Goal: Find specific page/section: Find specific page/section

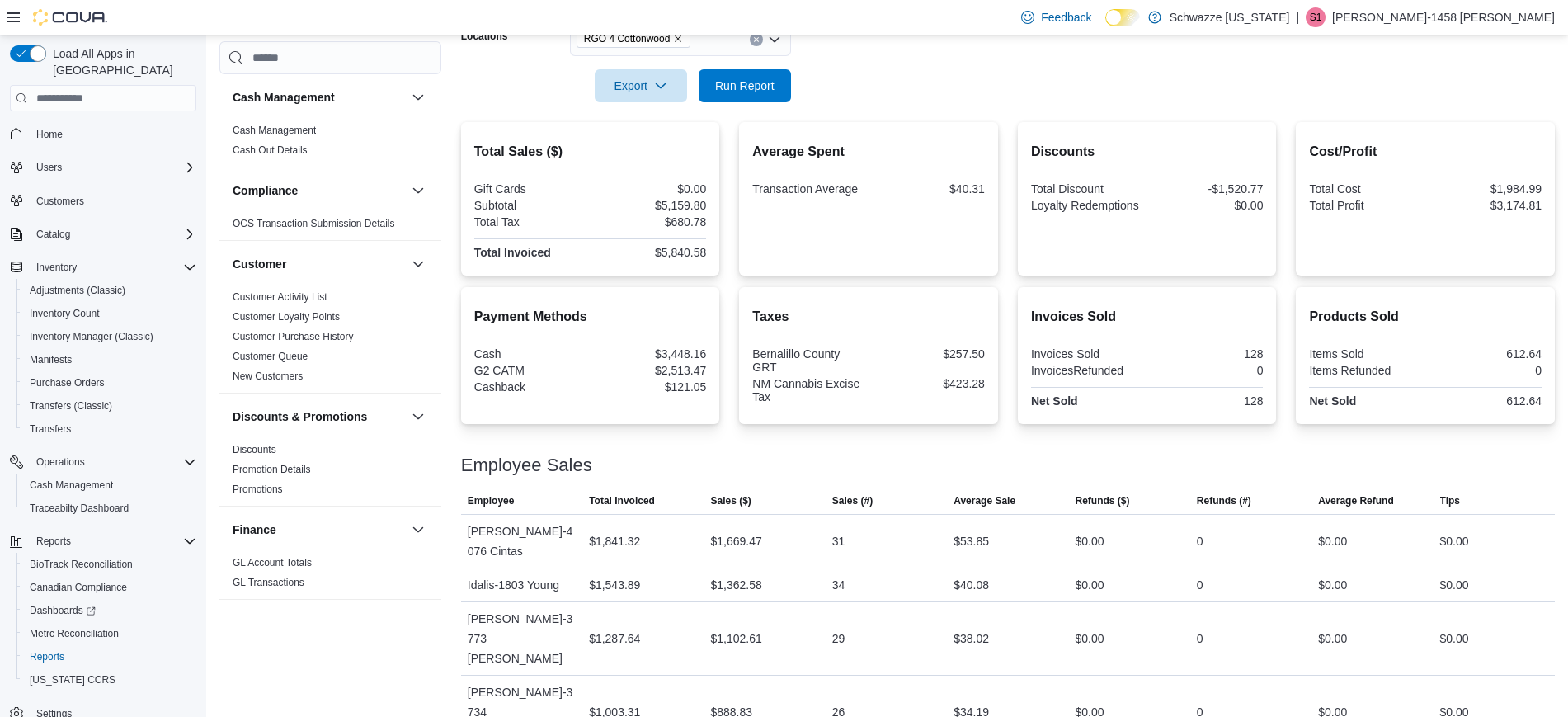
scroll to position [982, 0]
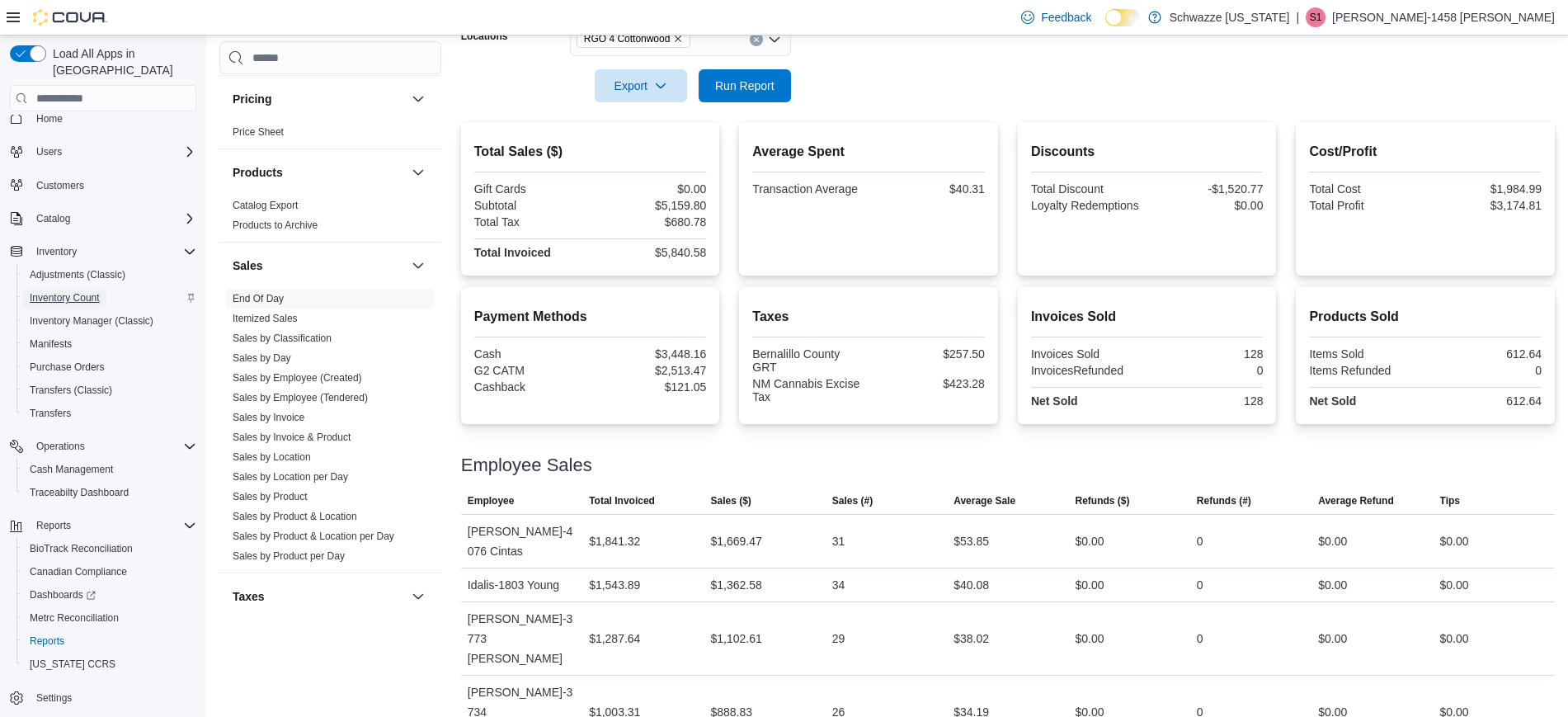
click at [88, 290] on span "Inventory Count" at bounding box center [64, 297] width 70 height 20
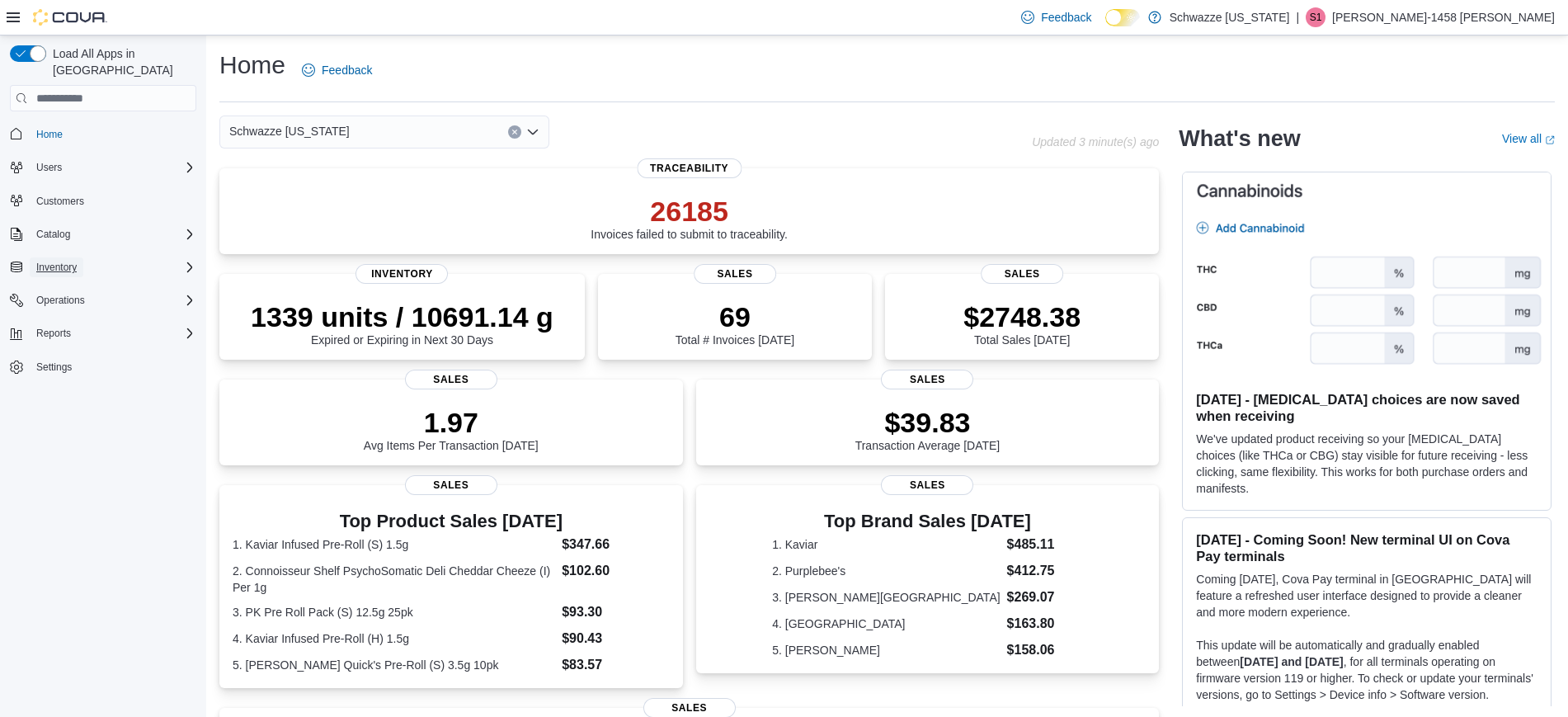
click at [69, 259] on span "Inventory" at bounding box center [56, 267] width 41 height 20
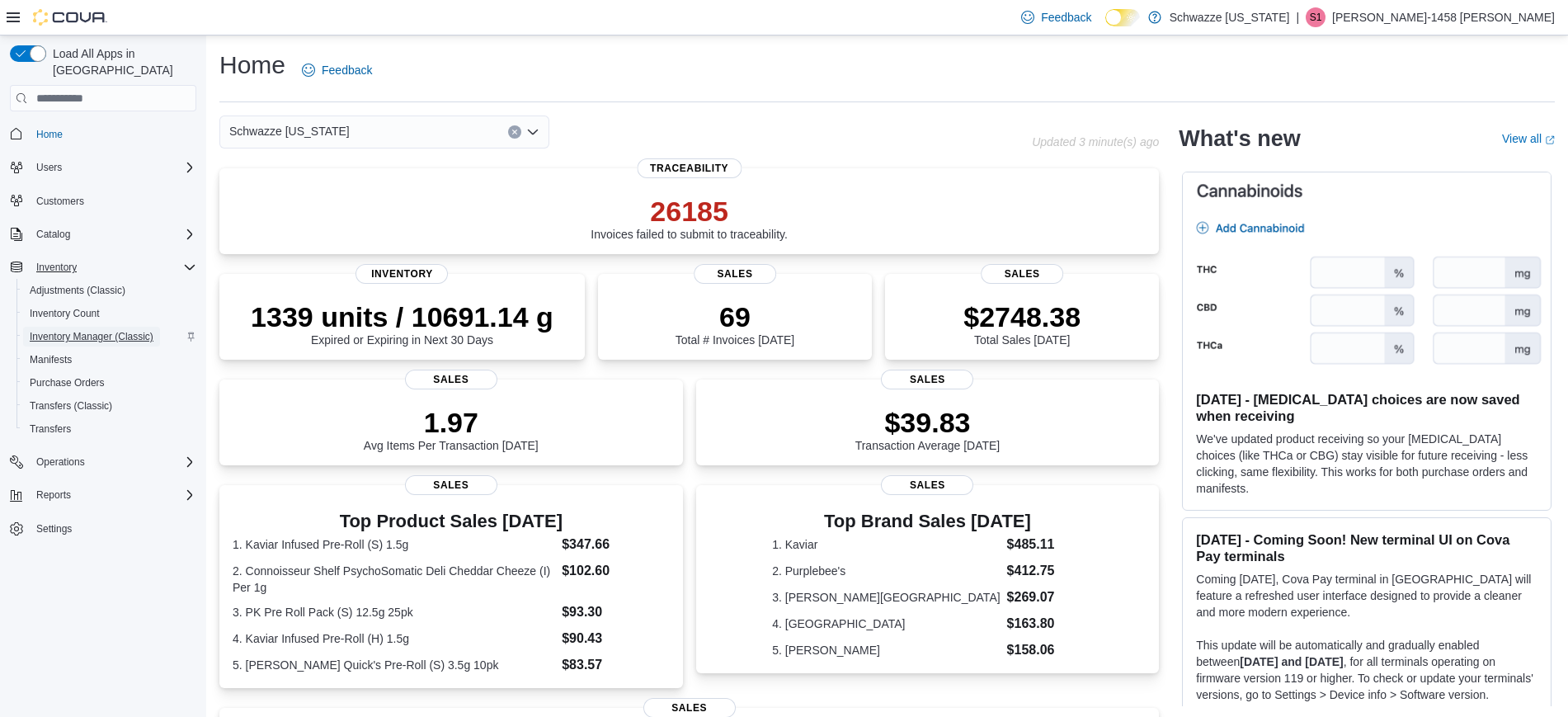
click at [64, 330] on span "Inventory Manager (Classic)" at bounding box center [91, 336] width 124 height 13
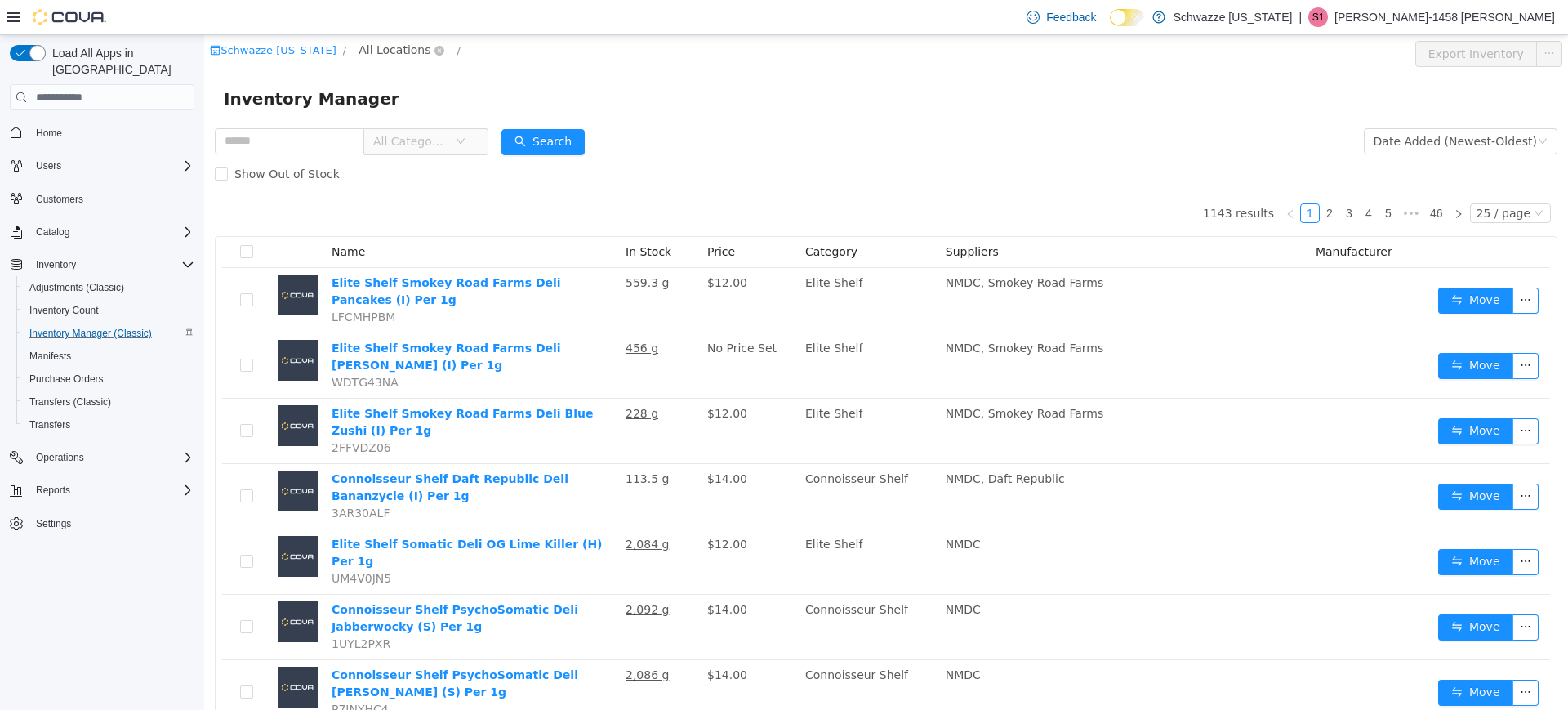
click at [398, 41] on span "All Locations" at bounding box center [394, 49] width 72 height 18
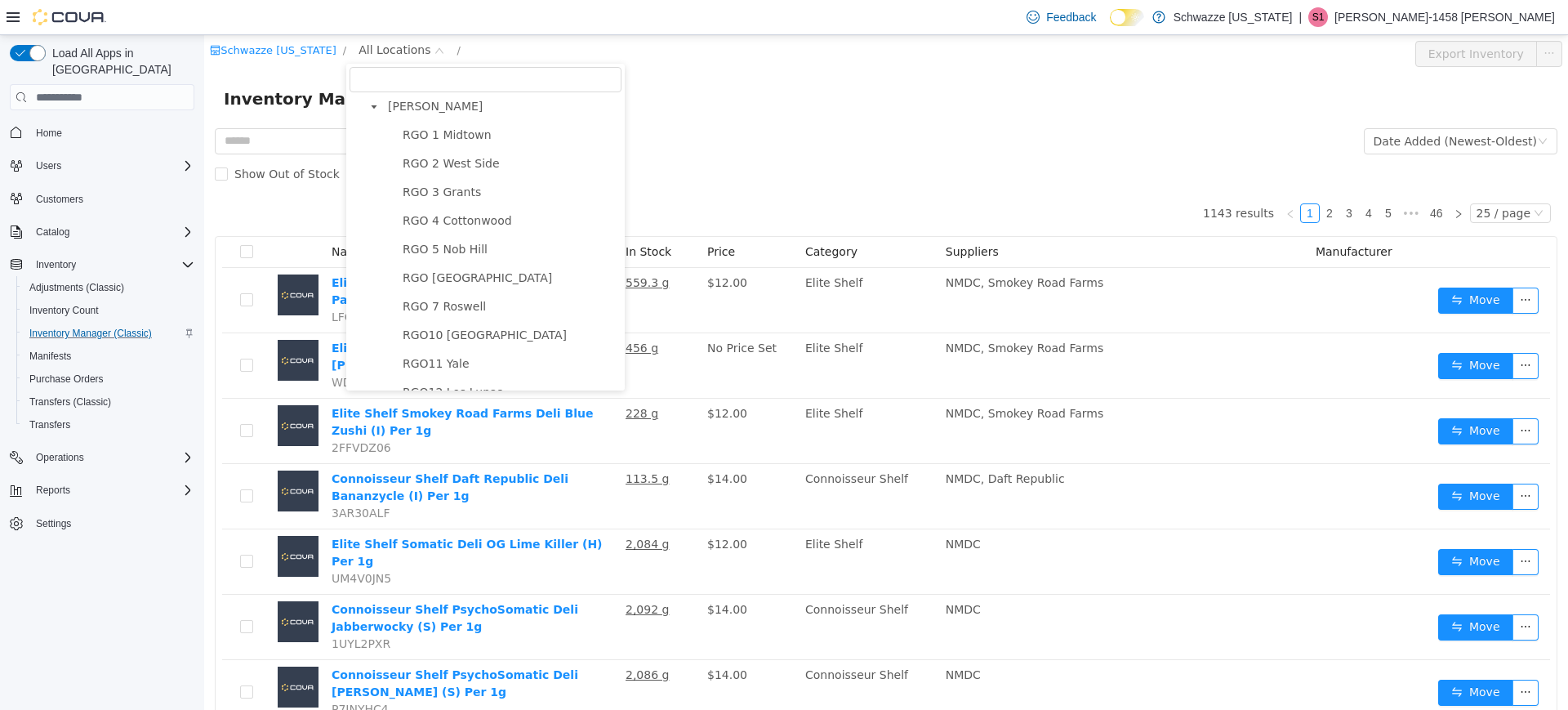
scroll to position [537, 0]
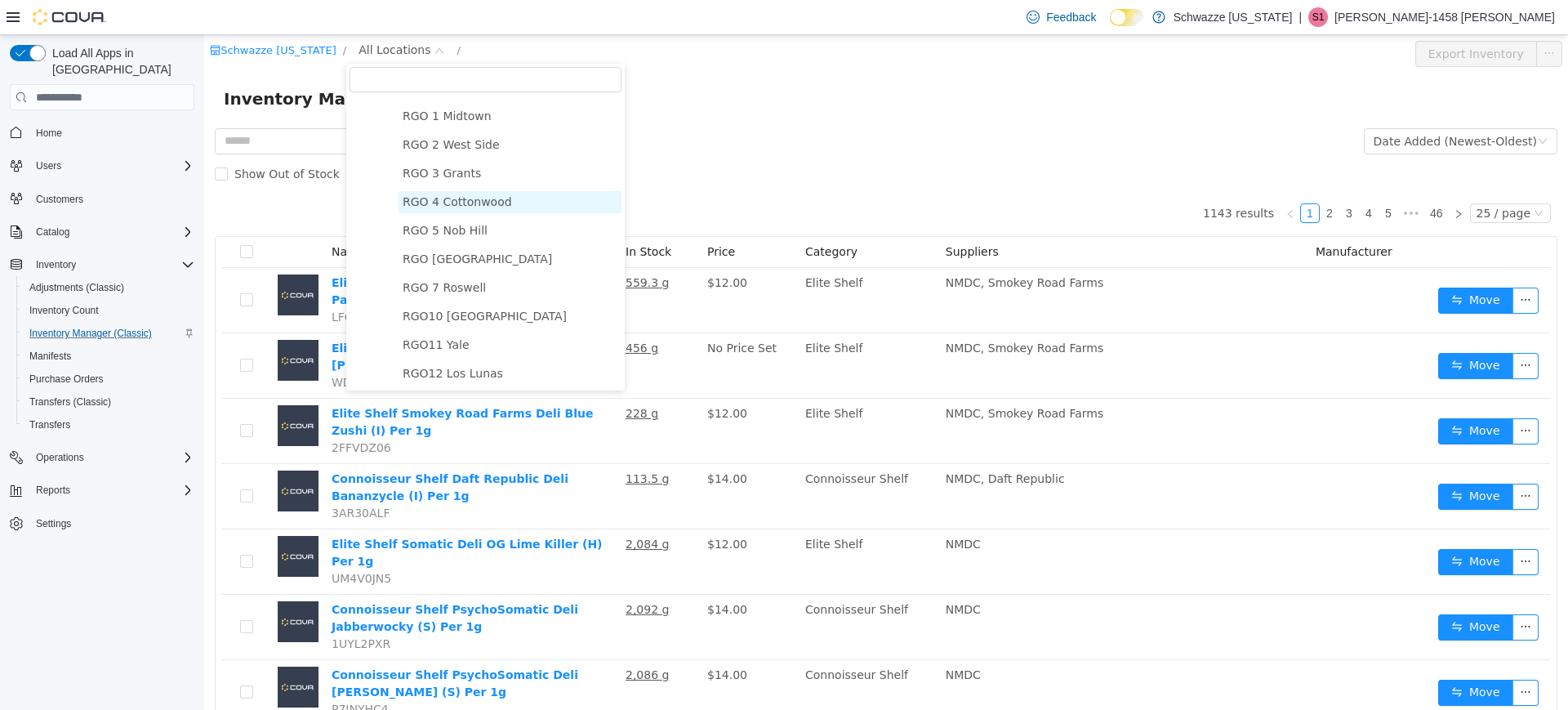
click at [456, 213] on span "RGO 4 Cottonwood" at bounding box center [509, 202] width 223 height 22
